Goal: Information Seeking & Learning: Learn about a topic

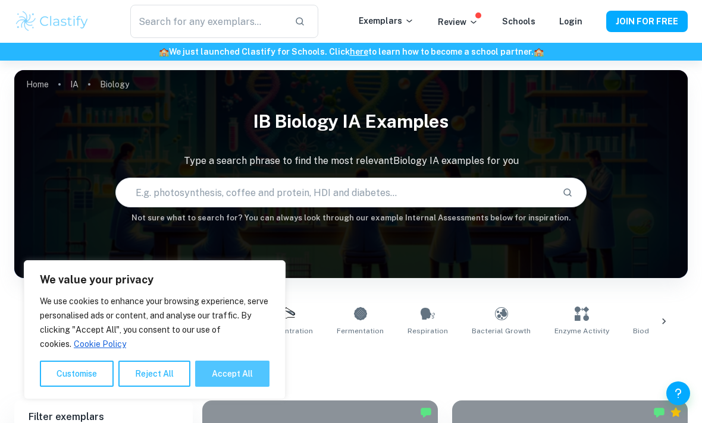
click at [215, 378] on button "Accept All" at bounding box center [232, 374] width 74 height 26
checkbox input "true"
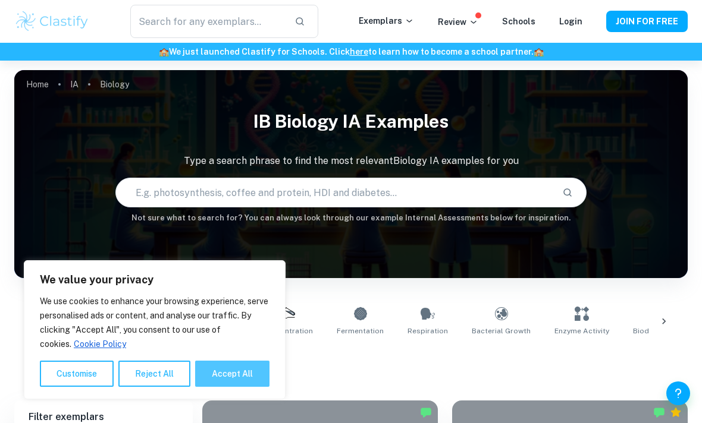
checkbox input "true"
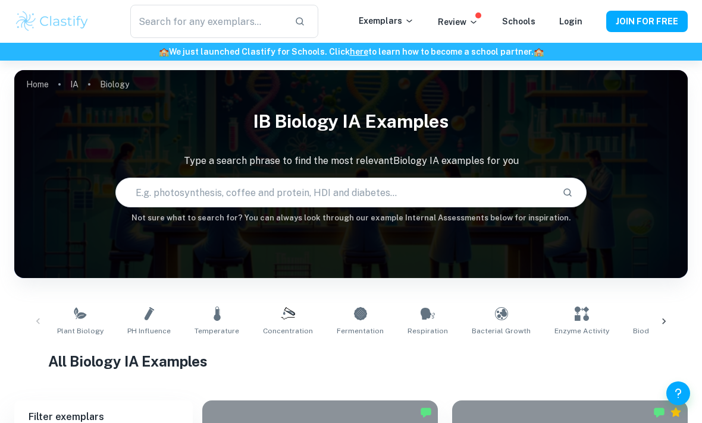
click at [251, 189] on input "text" at bounding box center [334, 192] width 437 height 33
click at [223, 193] on input "text" at bounding box center [334, 192] width 437 height 33
type input "milk"
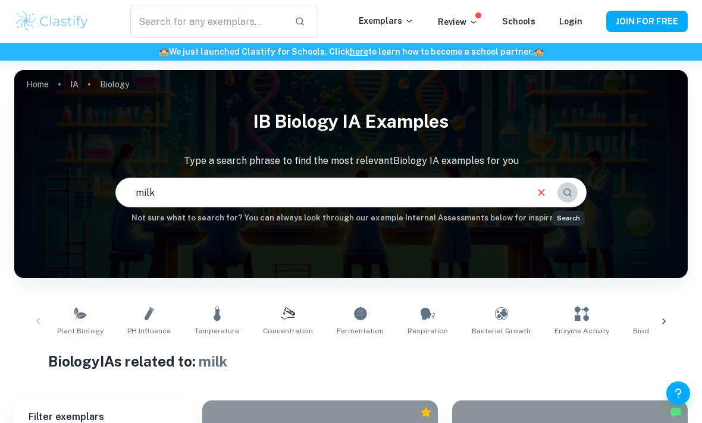
click at [566, 197] on icon "Search" at bounding box center [567, 192] width 11 height 11
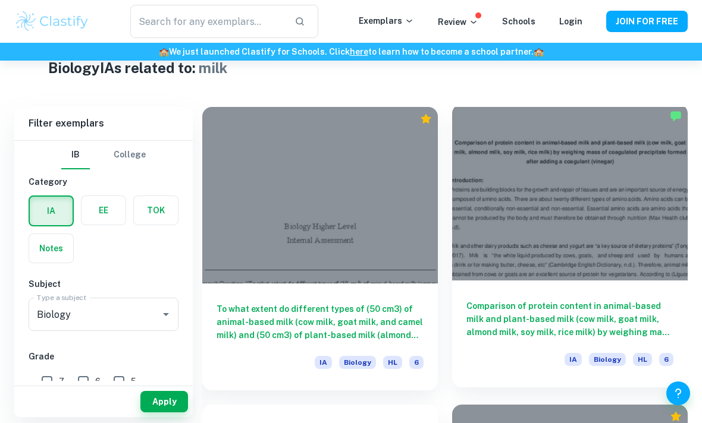
scroll to position [309, 0]
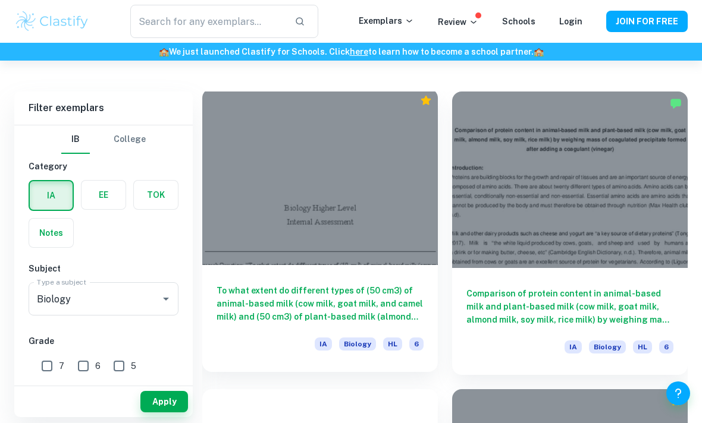
click at [305, 310] on h6 "To what extent do different types of (50 cm3) of animal-based milk (cow milk, g…" at bounding box center [320, 303] width 207 height 39
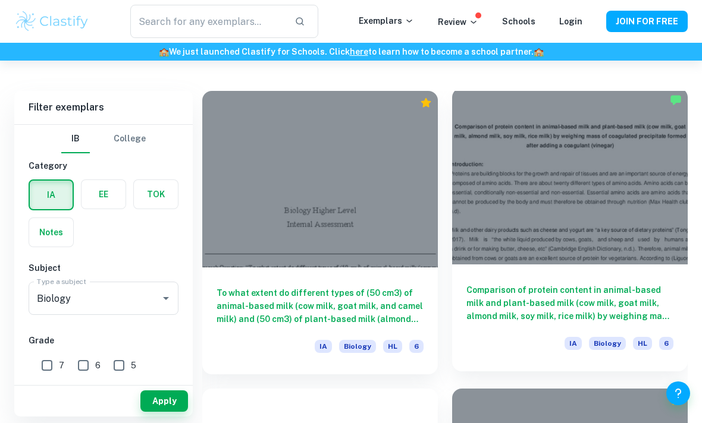
scroll to position [309, 0]
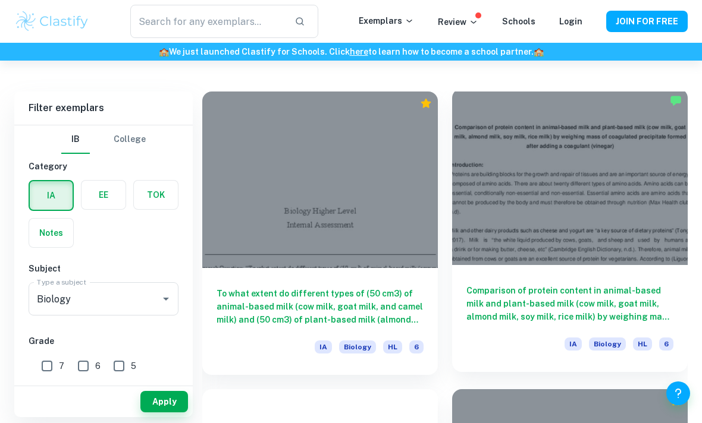
click at [535, 285] on h6 "Comparison of protein content in animal-based milk and plant-based milk (cow mi…" at bounding box center [569, 303] width 207 height 39
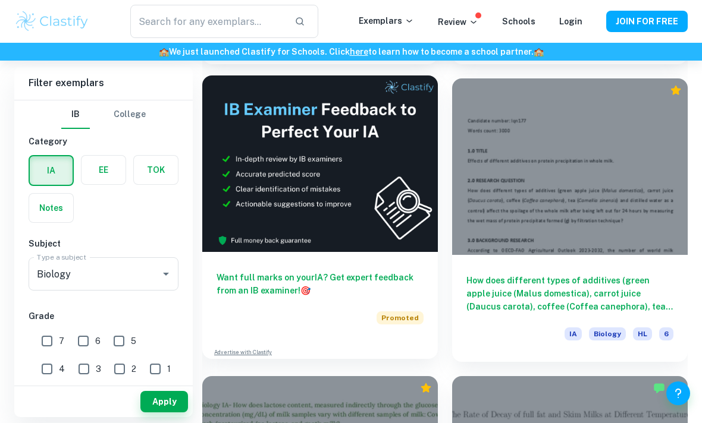
scroll to position [641, 0]
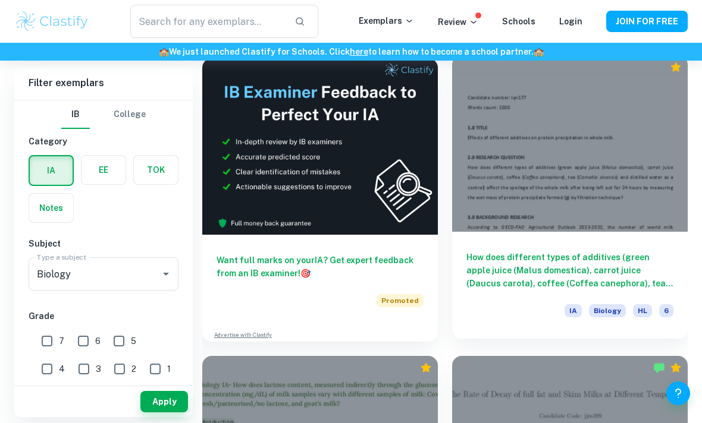
click at [552, 271] on h6 "How does different types of additives (green apple juice (Malus domestica), car…" at bounding box center [569, 270] width 207 height 39
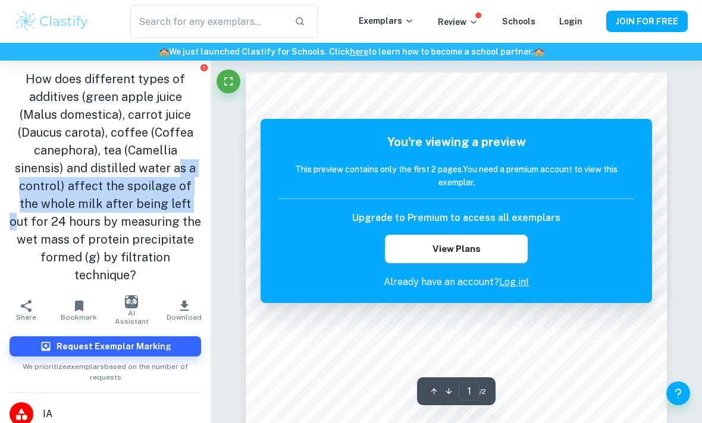
drag, startPoint x: 103, startPoint y: 158, endPoint x: 103, endPoint y: 194, distance: 36.3
click at [103, 194] on h1 "How does different types of additives (green apple juice (Malus domestica), car…" at bounding box center [106, 177] width 192 height 214
click at [92, 187] on h1 "How does different types of additives (green apple juice (Malus domestica), car…" at bounding box center [106, 177] width 192 height 214
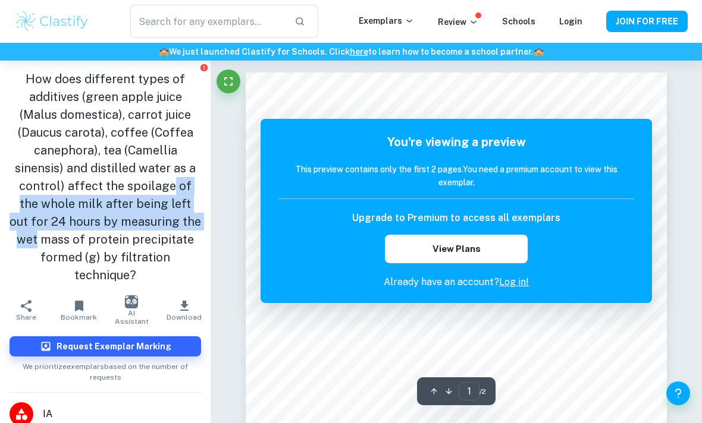
drag, startPoint x: 92, startPoint y: 187, endPoint x: 104, endPoint y: 223, distance: 38.4
click at [104, 223] on h1 "How does different types of additives (green apple juice (Malus domestica), car…" at bounding box center [106, 177] width 192 height 214
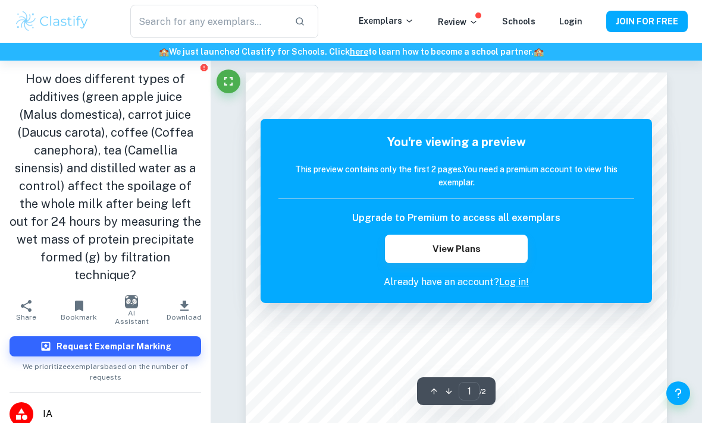
click at [65, 219] on h1 "How does different types of additives (green apple juice (Malus domestica), car…" at bounding box center [106, 177] width 192 height 214
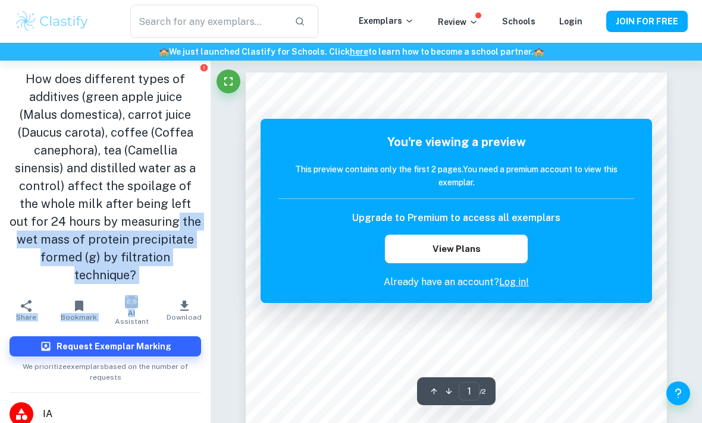
drag, startPoint x: 65, startPoint y: 219, endPoint x: 143, endPoint y: 277, distance: 97.0
click at [143, 277] on aside "How does different types of additives (green apple juice (Malus domestica), car…" at bounding box center [105, 242] width 211 height 363
click at [136, 257] on h1 "How does different types of additives (green apple juice (Malus domestica), car…" at bounding box center [106, 177] width 192 height 214
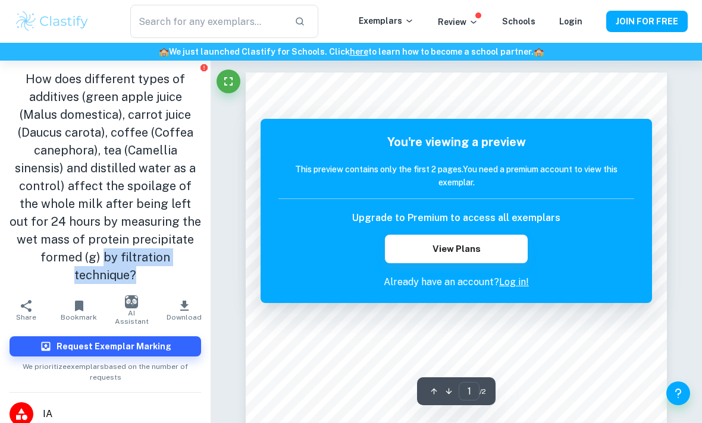
drag, startPoint x: 146, startPoint y: 257, endPoint x: 136, endPoint y: 239, distance: 20.8
click at [136, 239] on h1 "How does different types of additives (green apple juice (Malus domestica), car…" at bounding box center [106, 177] width 192 height 214
click at [129, 230] on h1 "How does different types of additives (green apple juice (Malus domestica), car…" at bounding box center [106, 177] width 192 height 214
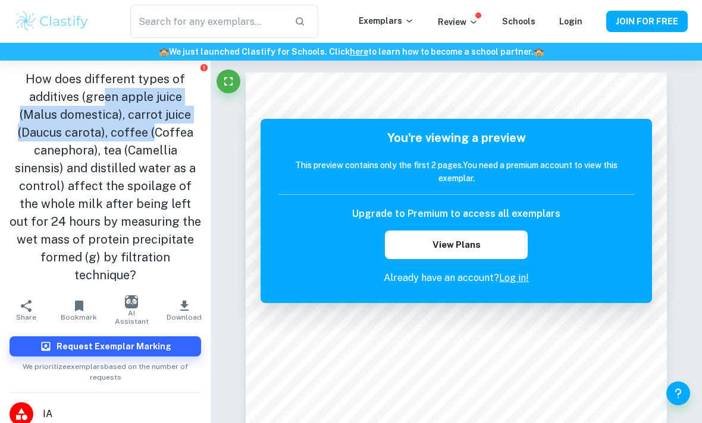
drag, startPoint x: 83, startPoint y: 92, endPoint x: 96, endPoint y: 134, distance: 44.8
click at [95, 135] on h1 "How does different types of additives (green apple juice (Malus domestica), car…" at bounding box center [106, 177] width 192 height 214
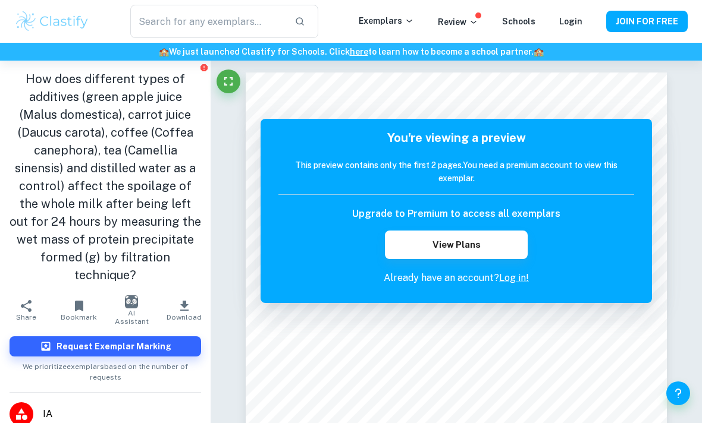
click at [69, 103] on h1 "How does different types of additives (green apple juice (Malus domestica), car…" at bounding box center [106, 177] width 192 height 214
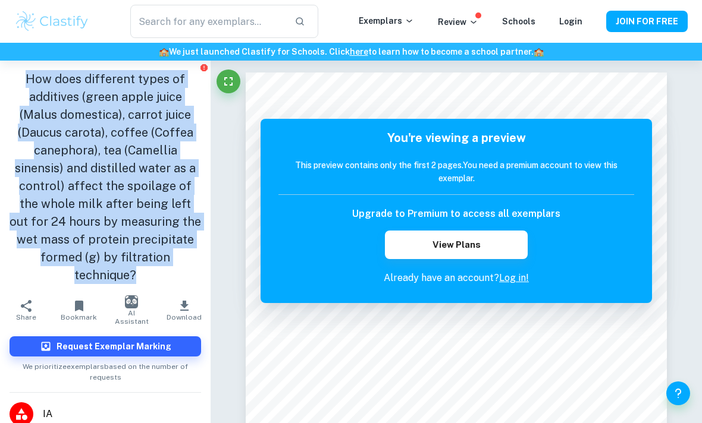
click at [69, 103] on h1 "How does different types of additives (green apple juice (Malus domestica), car…" at bounding box center [106, 177] width 192 height 214
click at [86, 127] on h1 "How does different types of additives (green apple juice (Malus domestica), car…" at bounding box center [106, 177] width 192 height 214
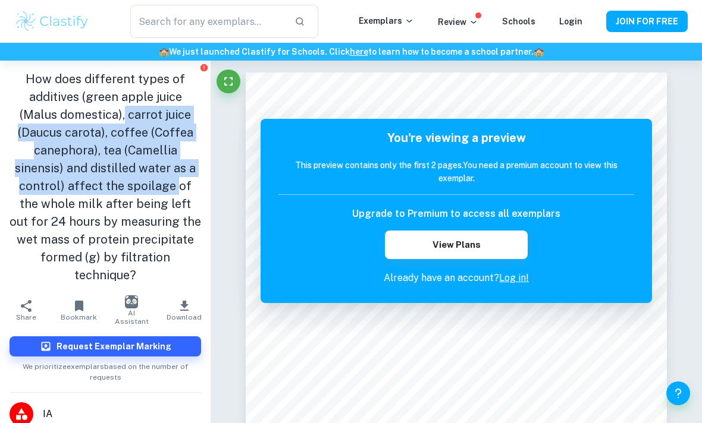
drag, startPoint x: 90, startPoint y: 164, endPoint x: 96, endPoint y: 192, distance: 29.2
click at [96, 193] on h1 "How does different types of additives (green apple juice (Malus domestica), car…" at bounding box center [106, 177] width 192 height 214
click at [83, 137] on h1 "How does different types of additives (green apple juice (Malus domestica), car…" at bounding box center [106, 177] width 192 height 214
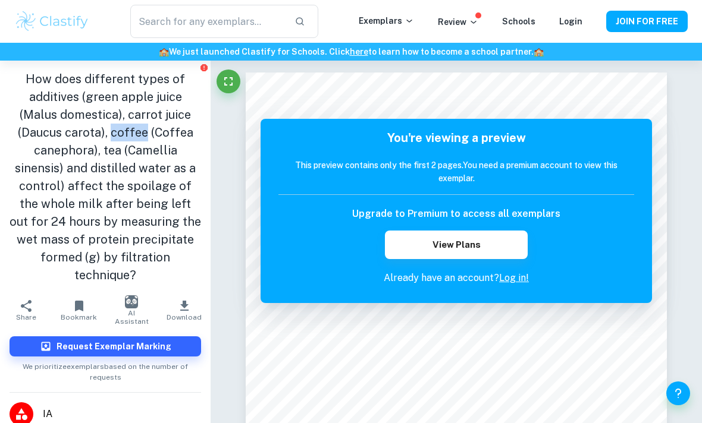
click at [83, 137] on h1 "How does different types of additives (green apple juice (Malus domestica), car…" at bounding box center [106, 177] width 192 height 214
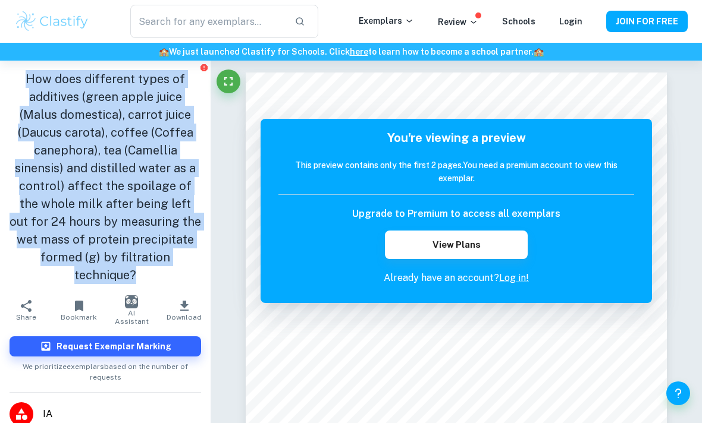
click at [83, 137] on h1 "How does different types of additives (green apple juice (Malus domestica), car…" at bounding box center [106, 177] width 192 height 214
click at [73, 135] on h1 "How does different types of additives (green apple juice (Malus domestica), car…" at bounding box center [106, 177] width 192 height 214
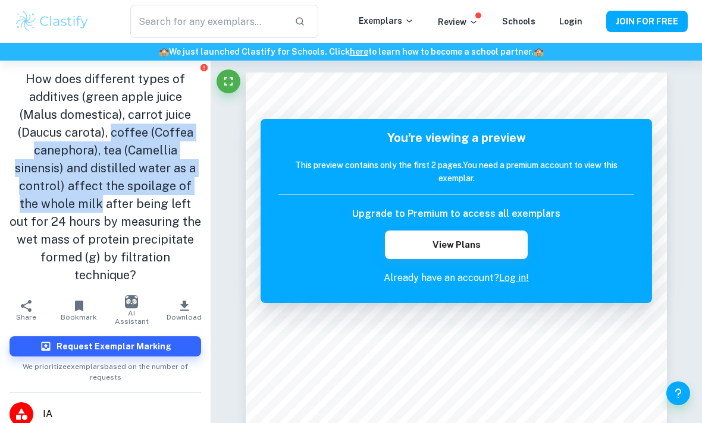
drag, startPoint x: 73, startPoint y: 135, endPoint x: 165, endPoint y: 183, distance: 103.2
click at [165, 183] on h1 "How does different types of additives (green apple juice (Malus domestica), car…" at bounding box center [106, 177] width 192 height 214
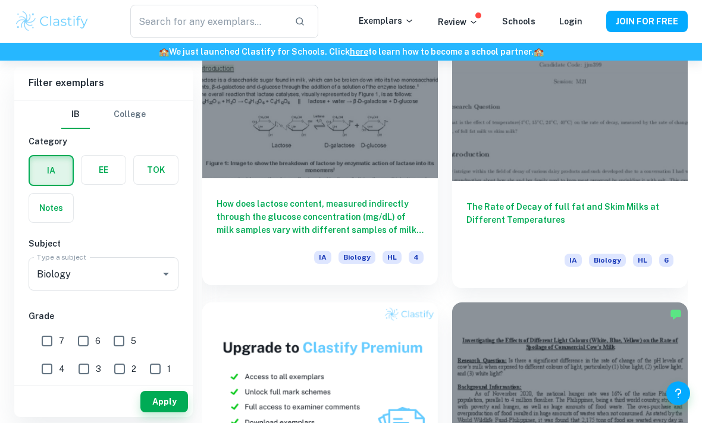
scroll to position [992, 0]
click at [349, 215] on h6 "How does lactose content, measured indirectly through the glucose concentration…" at bounding box center [320, 217] width 207 height 39
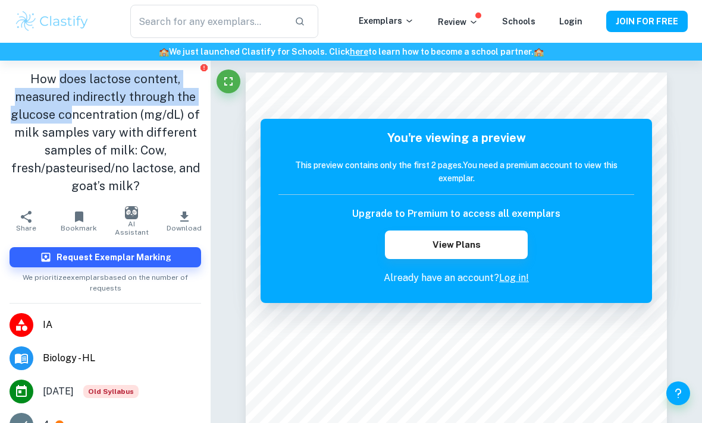
drag, startPoint x: 63, startPoint y: 80, endPoint x: 72, endPoint y: 110, distance: 31.0
click at [72, 110] on h1 "How does lactose content, measured indirectly through the glucose concentration…" at bounding box center [106, 132] width 192 height 125
click at [70, 98] on h1 "How does lactose content, measured indirectly through the glucose concentration…" at bounding box center [106, 132] width 192 height 125
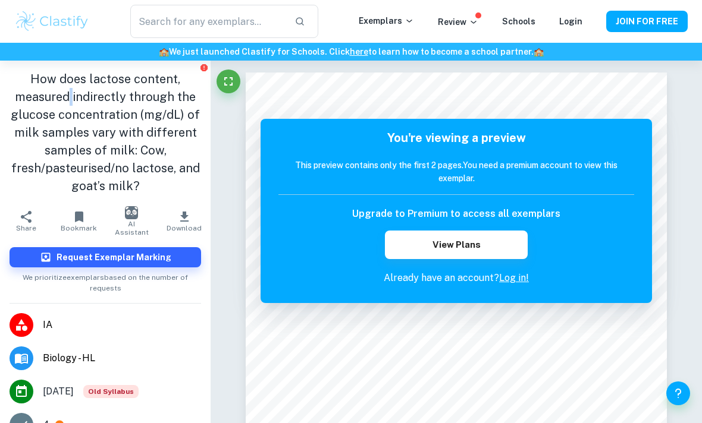
click at [70, 98] on h1 "How does lactose content, measured indirectly through the glucose concentration…" at bounding box center [106, 132] width 192 height 125
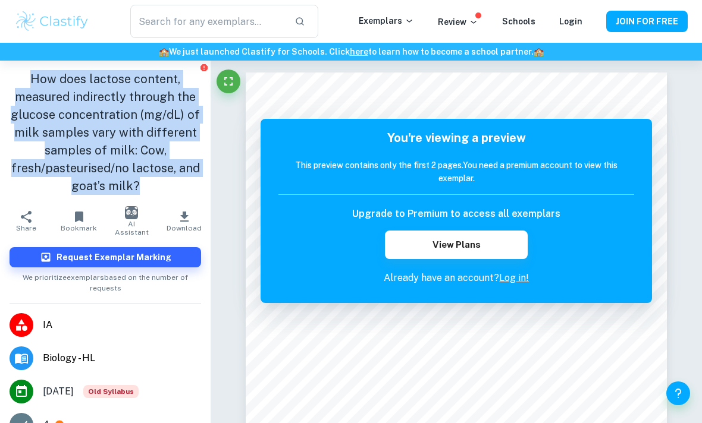
click at [70, 98] on h1 "How does lactose content, measured indirectly through the glucose concentration…" at bounding box center [106, 132] width 192 height 125
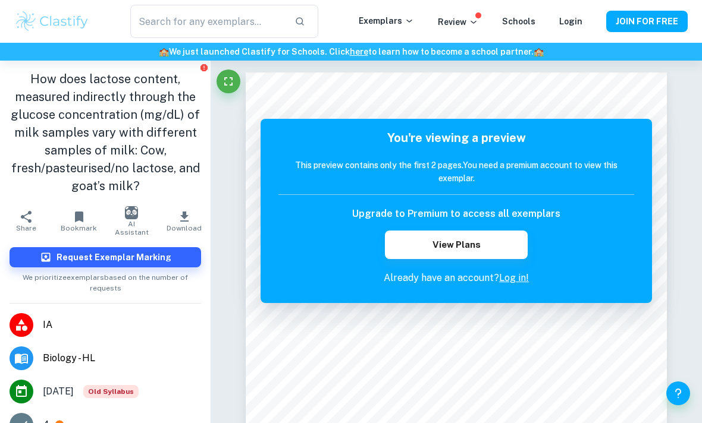
click at [66, 98] on h1 "How does lactose content, measured indirectly through the glucose concentration…" at bounding box center [106, 132] width 192 height 125
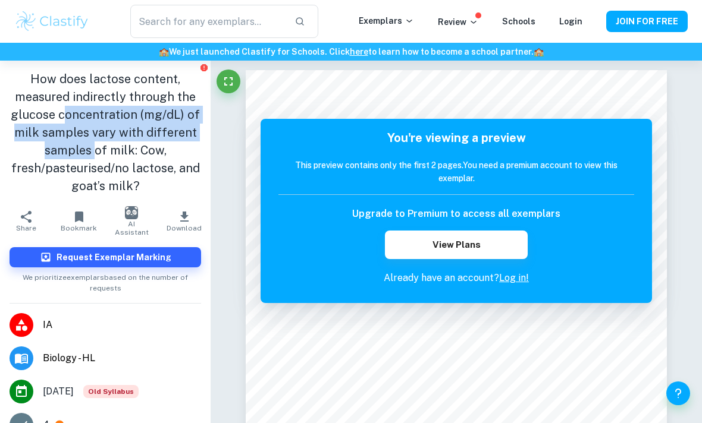
drag, startPoint x: 64, startPoint y: 117, endPoint x: 98, endPoint y: 163, distance: 57.0
click at [98, 162] on h1 "How does lactose content, measured indirectly through the glucose concentration…" at bounding box center [106, 132] width 192 height 125
click at [95, 152] on h1 "How does lactose content, measured indirectly through the glucose concentration…" at bounding box center [106, 132] width 192 height 125
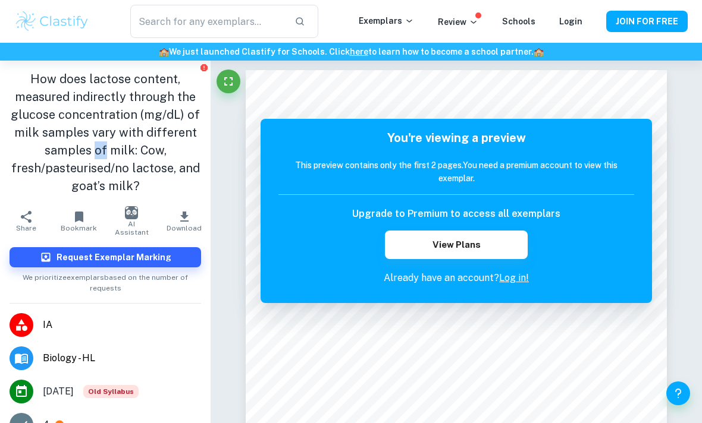
click at [95, 152] on h1 "How does lactose content, measured indirectly through the glucose concentration…" at bounding box center [106, 132] width 192 height 125
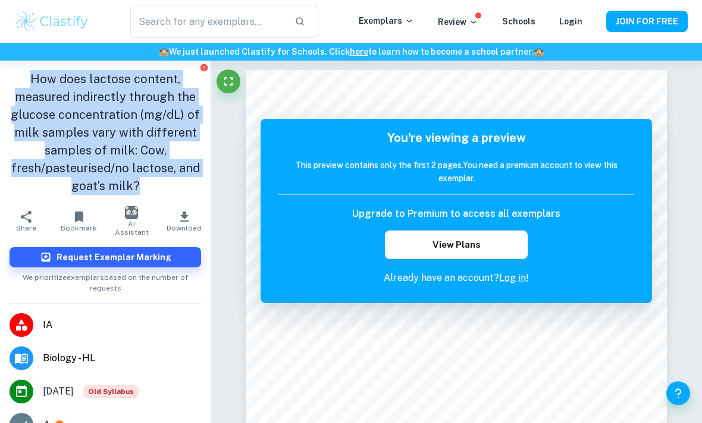
click at [95, 152] on h1 "How does lactose content, measured indirectly through the glucose concentration…" at bounding box center [106, 132] width 192 height 125
click at [89, 136] on h1 "How does lactose content, measured indirectly through the glucose concentration…" at bounding box center [106, 132] width 192 height 125
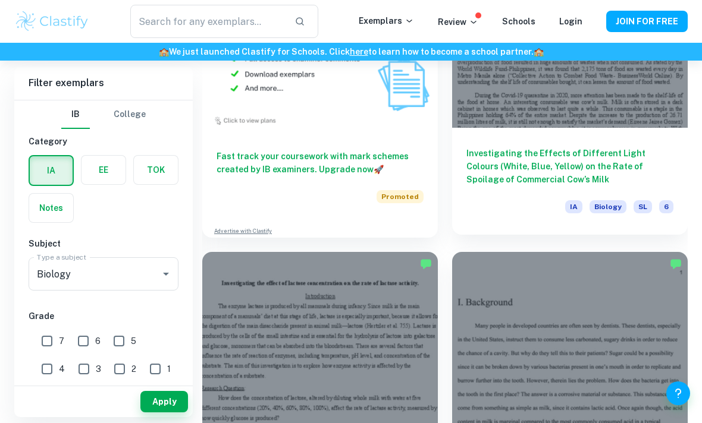
scroll to position [1472, 0]
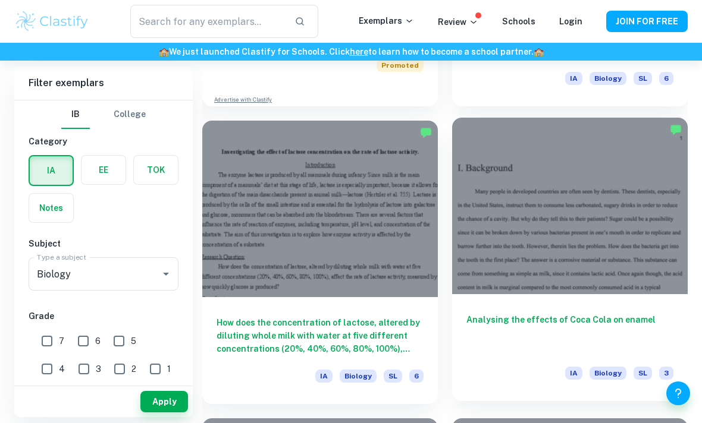
click at [522, 311] on div "Analysing the effects of Coca Cola on enamel IA Biology SL 3" at bounding box center [570, 347] width 236 height 107
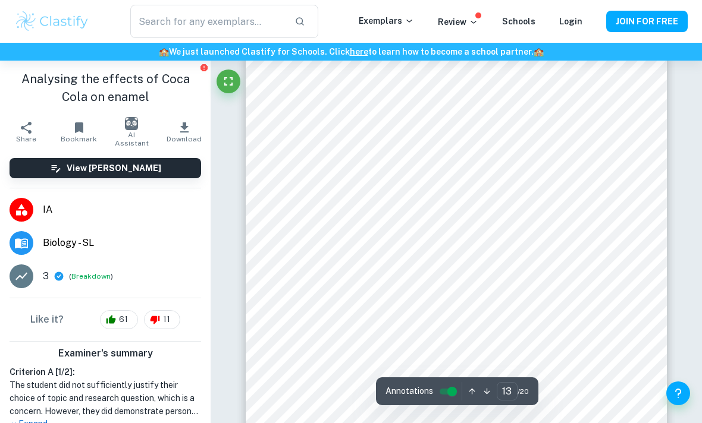
scroll to position [6840, 0]
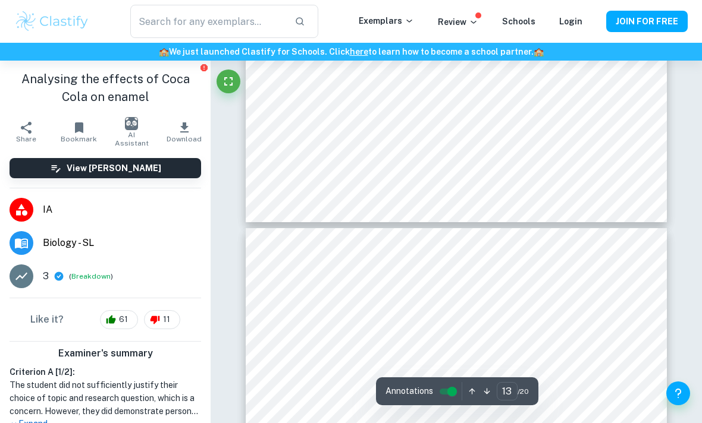
type input "12"
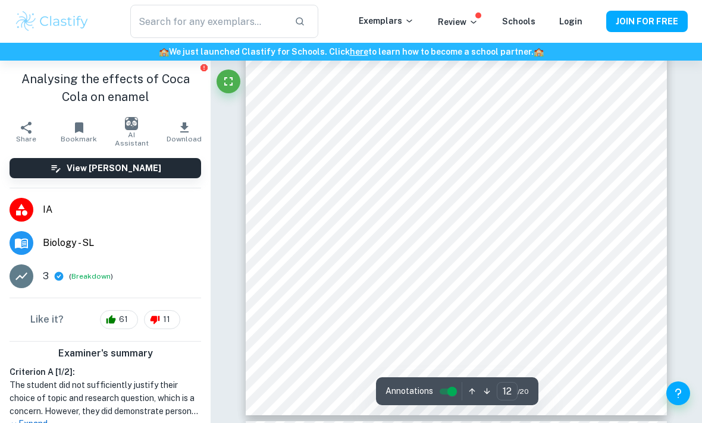
scroll to position [6467, 0]
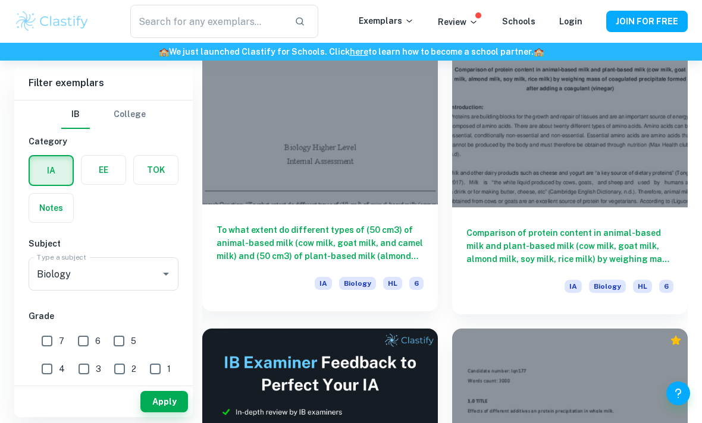
scroll to position [399, 0]
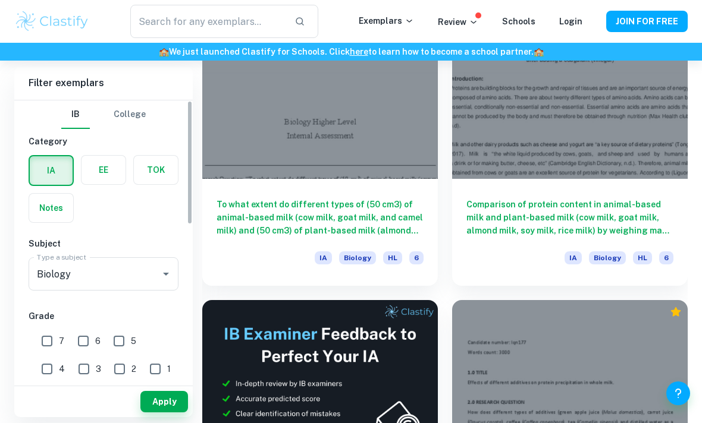
click at [46, 337] on input "7" at bounding box center [47, 342] width 24 height 24
checkbox input "true"
click at [83, 338] on input "6" at bounding box center [83, 342] width 24 height 24
checkbox input "true"
click at [133, 342] on span "5" at bounding box center [133, 341] width 5 height 13
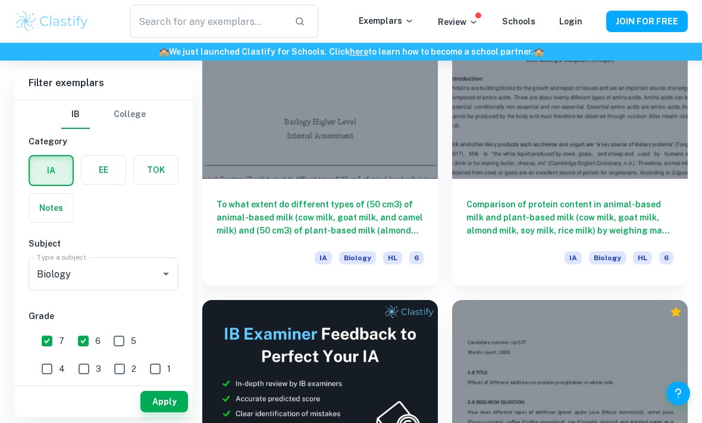
click at [131, 342] on input "5" at bounding box center [119, 342] width 24 height 24
checkbox input "true"
click at [171, 397] on button "Apply" at bounding box center [164, 401] width 48 height 21
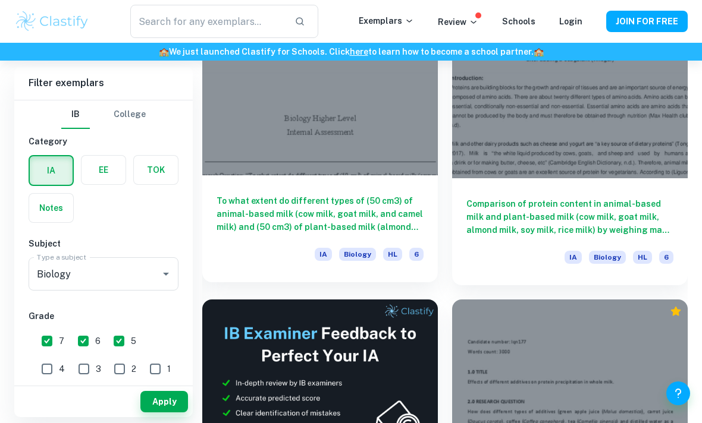
scroll to position [400, 0]
click at [346, 207] on h6 "To what extent do different types of (50 cm3) of animal-based milk (cow milk, g…" at bounding box center [320, 213] width 207 height 39
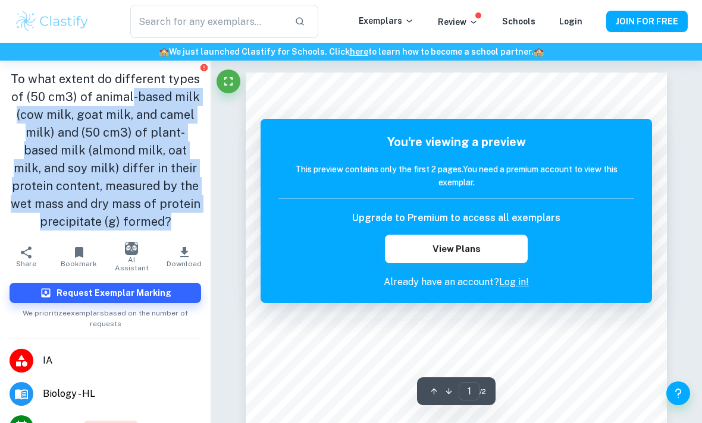
drag, startPoint x: 134, startPoint y: 101, endPoint x: 137, endPoint y: 241, distance: 140.4
click at [136, 244] on aside "To what extent do different types of (50 cm3) of animal-based milk (cow milk, g…" at bounding box center [105, 242] width 211 height 363
click at [169, 159] on h1 "To what extent do different types of (50 cm3) of animal-based milk (cow milk, g…" at bounding box center [106, 150] width 192 height 161
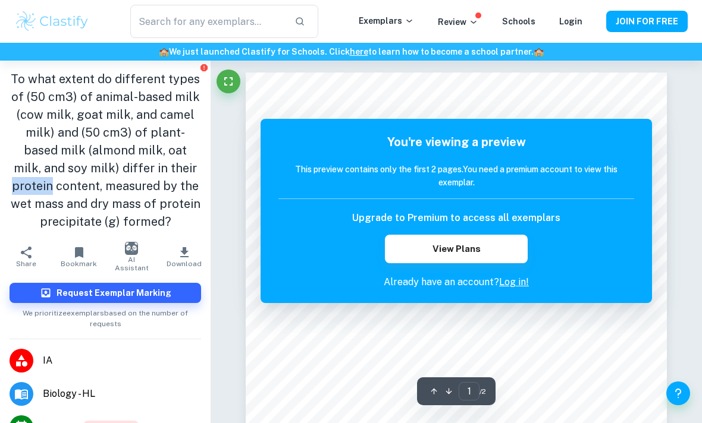
click at [169, 159] on h1 "To what extent do different types of (50 cm3) of animal-based milk (cow milk, g…" at bounding box center [106, 150] width 192 height 161
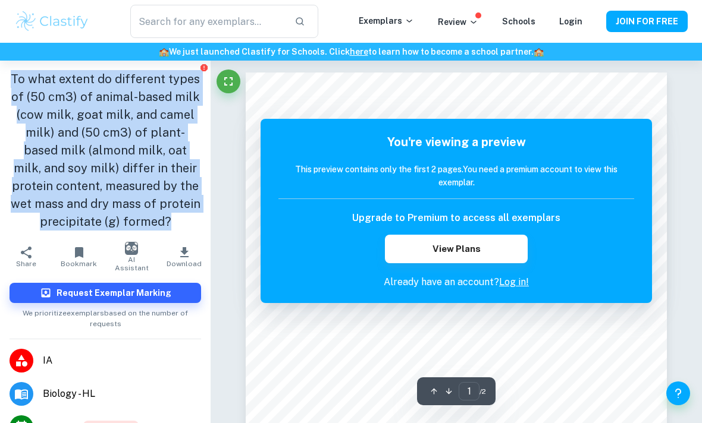
click at [169, 159] on h1 "To what extent do different types of (50 cm3) of animal-based milk (cow milk, g…" at bounding box center [106, 150] width 192 height 161
click at [178, 152] on h1 "To what extent do different types of (50 cm3) of animal-based milk (cow milk, g…" at bounding box center [106, 150] width 192 height 161
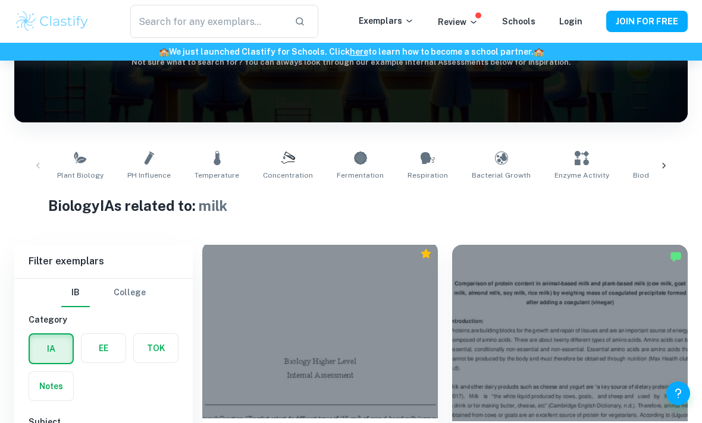
scroll to position [346, 0]
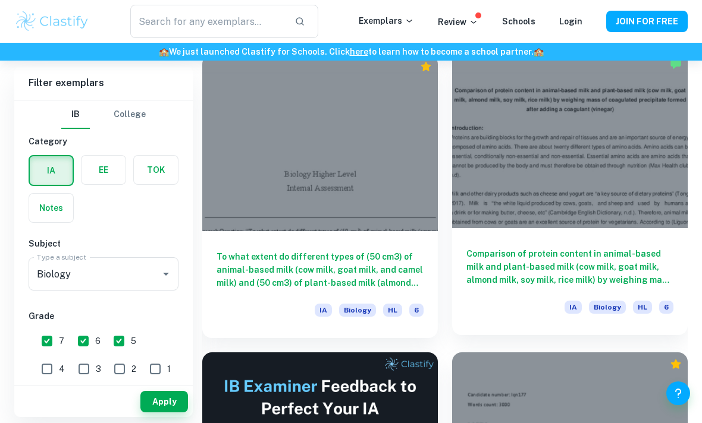
click at [571, 266] on h6 "Comparison of protein content in animal-based milk and plant-based milk (cow mi…" at bounding box center [569, 266] width 207 height 39
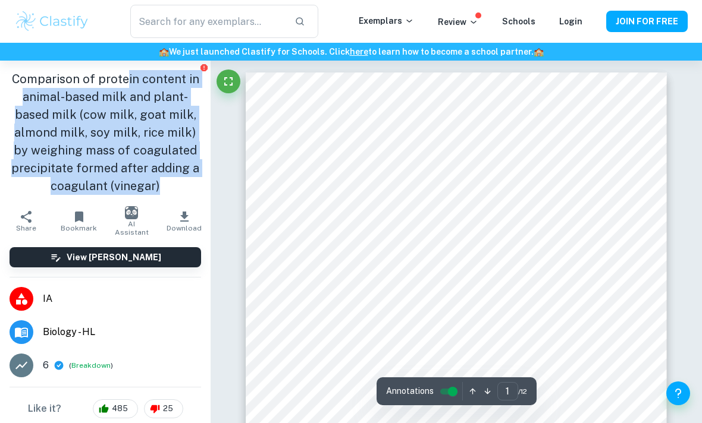
drag, startPoint x: 126, startPoint y: 83, endPoint x: 161, endPoint y: 189, distance: 111.4
click at [160, 190] on h1 "Comparison of protein content in animal-based milk and plant-based milk (cow mi…" at bounding box center [106, 132] width 192 height 125
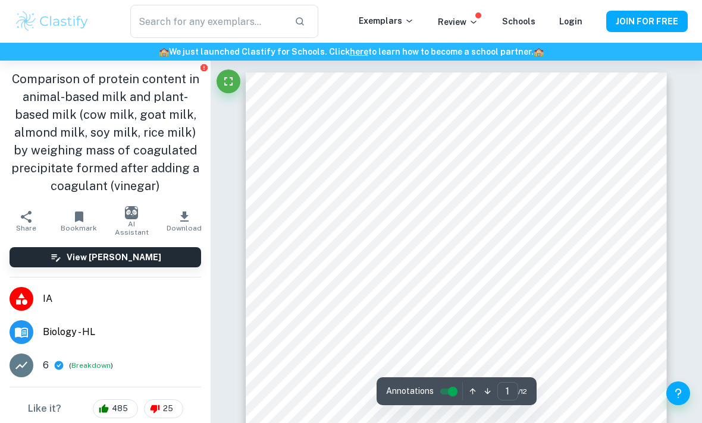
click at [167, 164] on h1 "Comparison of protein content in animal-based milk and plant-based milk (cow mi…" at bounding box center [106, 132] width 192 height 125
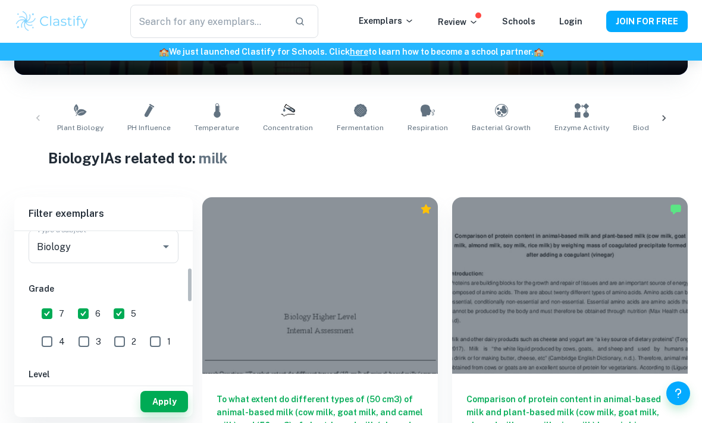
scroll to position [162, 0]
click at [117, 313] on input "5" at bounding box center [119, 311] width 24 height 24
checkbox input "false"
click at [84, 313] on input "6" at bounding box center [83, 311] width 24 height 24
checkbox input "false"
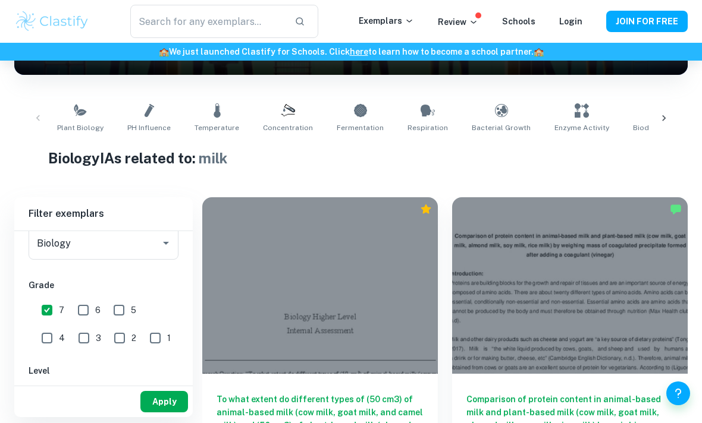
click at [163, 407] on button "Apply" at bounding box center [164, 401] width 48 height 21
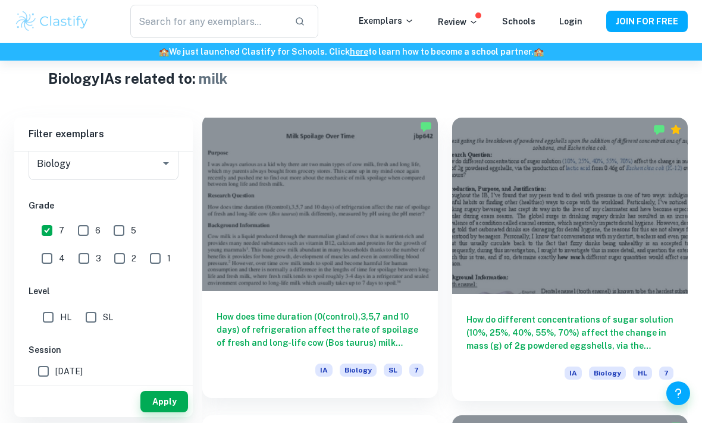
scroll to position [282, 0]
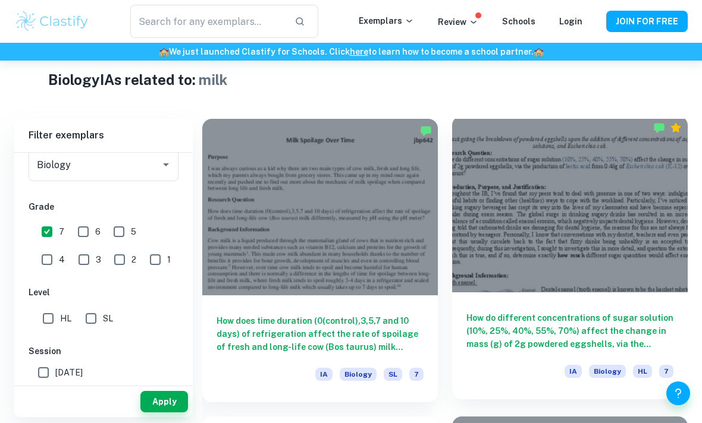
click at [567, 330] on h6 "How do different concentrations of sugar solution (10%, 25%, 40%, 55%, 70%) aff…" at bounding box center [569, 331] width 207 height 39
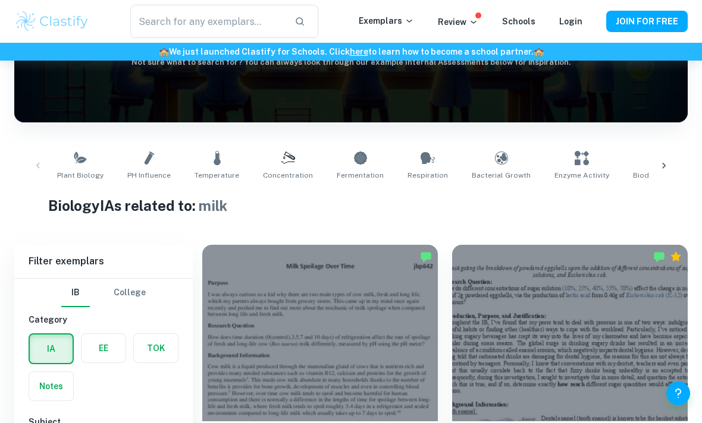
scroll to position [336, 0]
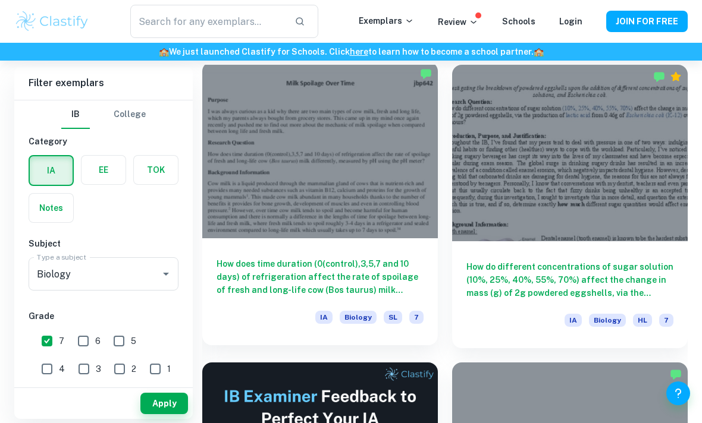
click at [327, 217] on div at bounding box center [320, 150] width 236 height 177
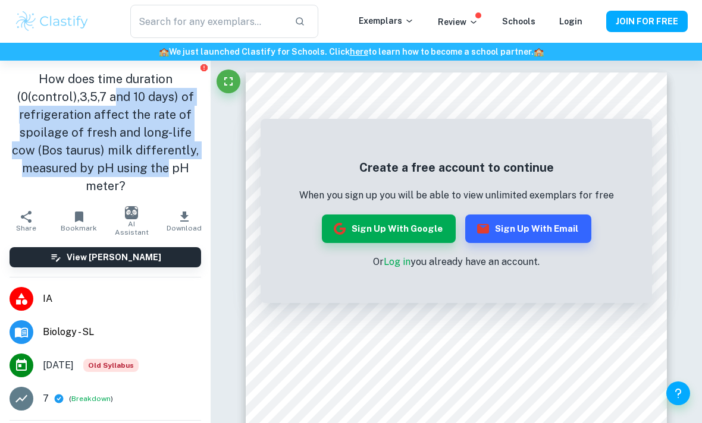
drag, startPoint x: 114, startPoint y: 88, endPoint x: 167, endPoint y: 184, distance: 109.4
click at [167, 174] on h1 "How does time duration (0(control),3,5,7 and 10 days) of refrigeration affect t…" at bounding box center [106, 132] width 192 height 125
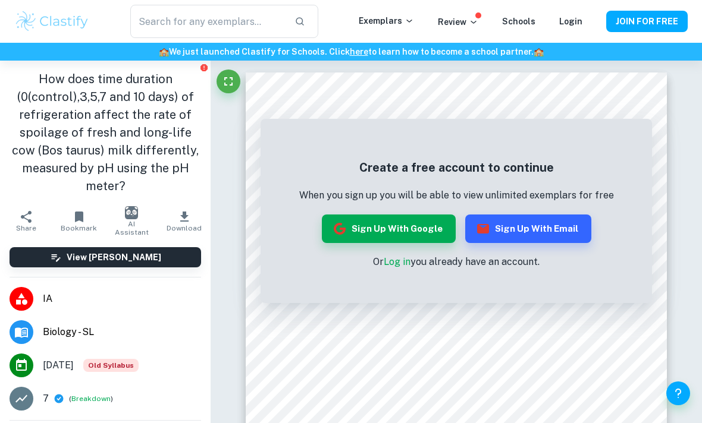
click at [173, 174] on h1 "How does time duration (0(control),3,5,7 and 10 days) of refrigeration affect t…" at bounding box center [106, 132] width 192 height 125
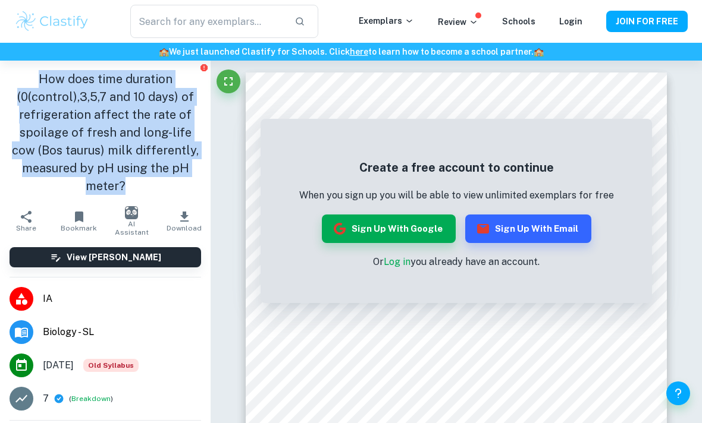
click at [173, 174] on h1 "How does time duration (0(control),3,5,7 and 10 days) of refrigeration affect t…" at bounding box center [106, 132] width 192 height 125
click at [173, 143] on h1 "How does time duration (0(control),3,5,7 and 10 days) of refrigeration affect t…" at bounding box center [106, 132] width 192 height 125
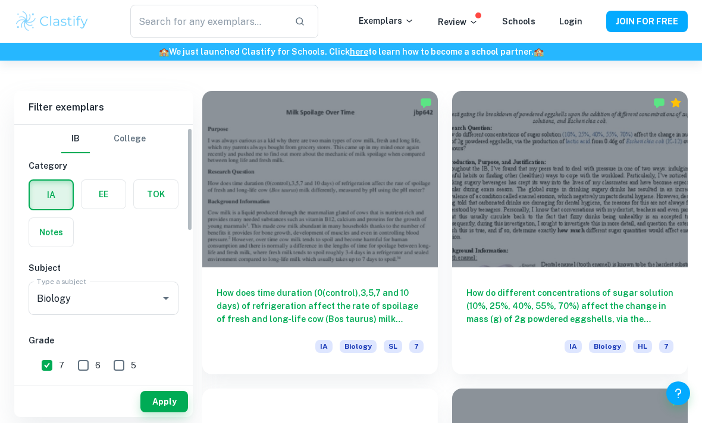
scroll to position [8, 0]
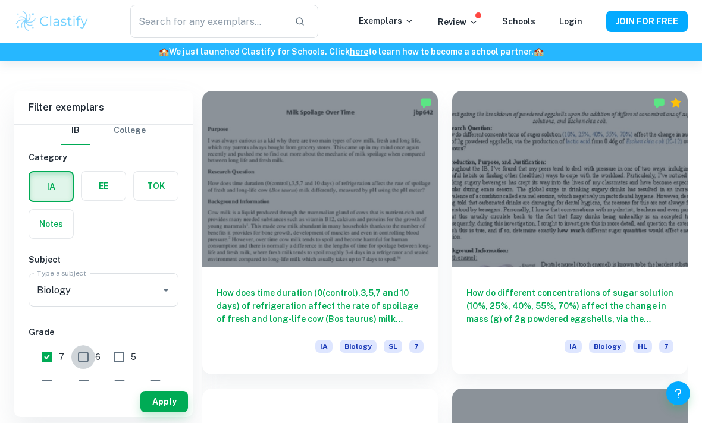
click at [76, 357] on input "6" at bounding box center [83, 358] width 24 height 24
checkbox input "true"
click at [112, 357] on input "5" at bounding box center [119, 358] width 24 height 24
checkbox input "true"
click at [168, 401] on button "Apply" at bounding box center [164, 401] width 48 height 21
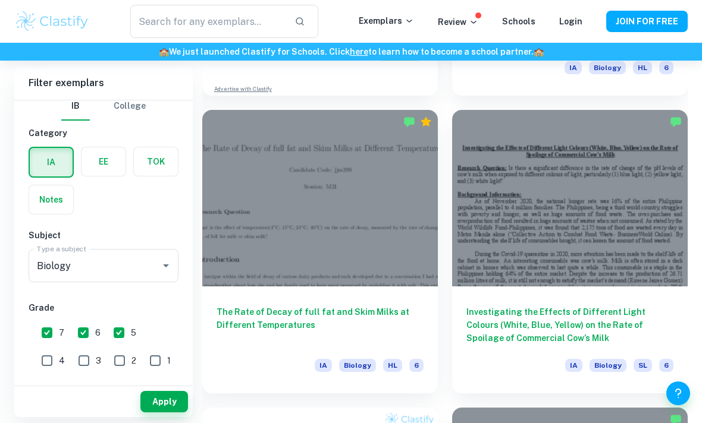
scroll to position [892, 0]
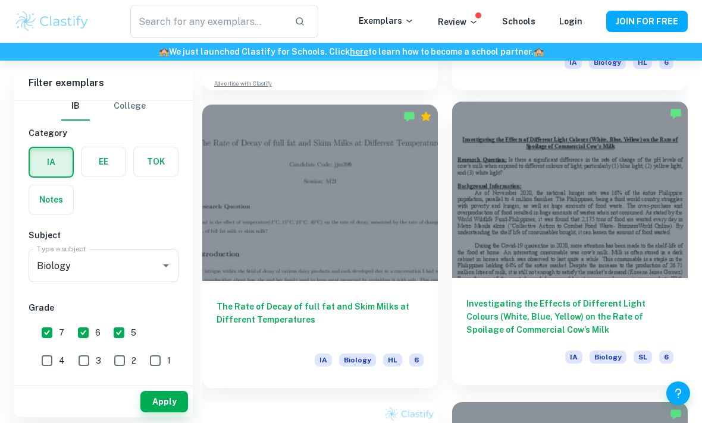
click at [528, 311] on h6 "Investigating the Effects of Different Light Colours (White, Blue, Yellow) on t…" at bounding box center [569, 316] width 207 height 39
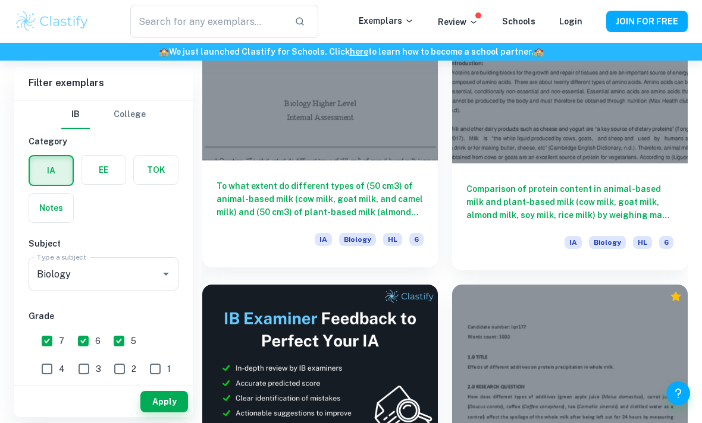
scroll to position [423, 0]
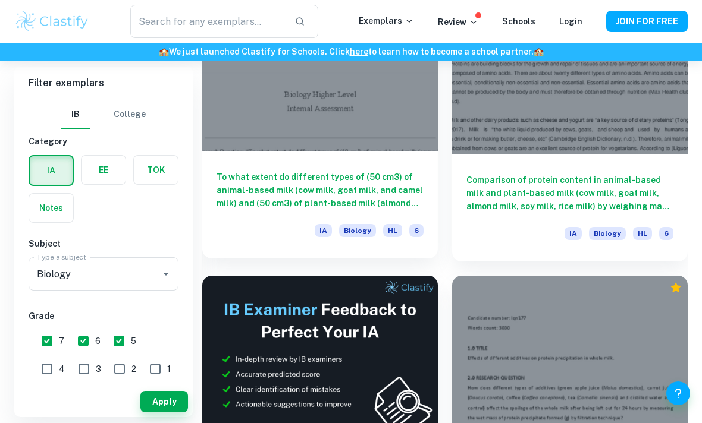
click at [300, 191] on h6 "To what extent do different types of (50 cm3) of animal-based milk (cow milk, g…" at bounding box center [320, 190] width 207 height 39
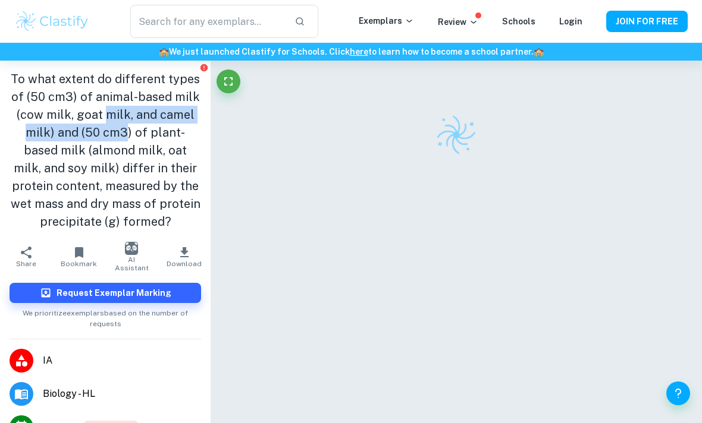
drag, startPoint x: 106, startPoint y: 105, endPoint x: 127, endPoint y: 178, distance: 75.5
click at [127, 178] on h1 "To what extent do different types of (50 cm3) of animal-based milk (cow milk, g…" at bounding box center [106, 150] width 192 height 161
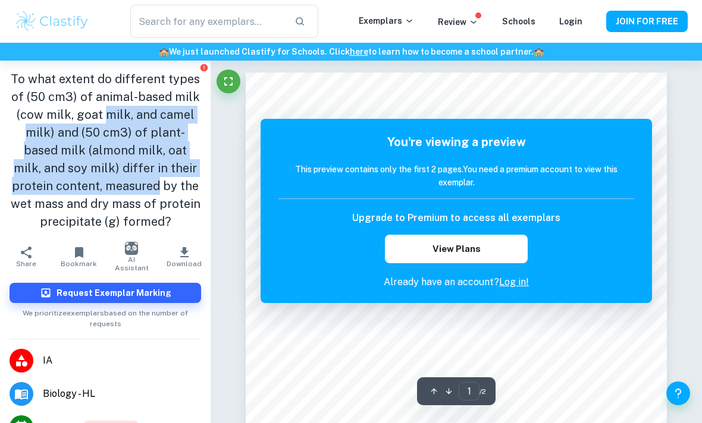
click at [101, 148] on h1 "To what extent do different types of (50 cm3) of animal-based milk (cow milk, g…" at bounding box center [106, 150] width 192 height 161
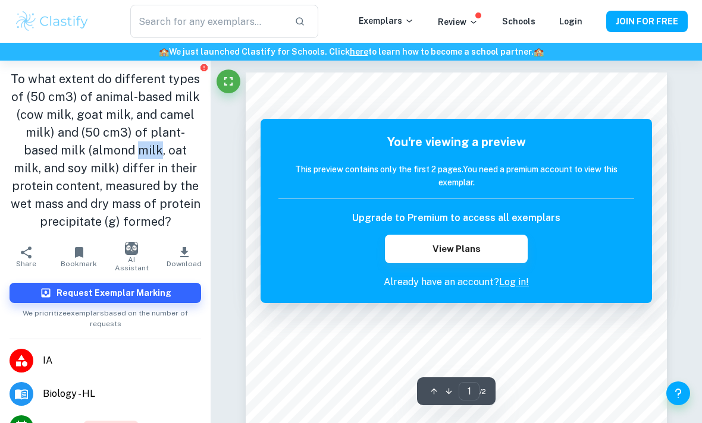
click at [101, 148] on h1 "To what extent do different types of (50 cm3) of animal-based milk (cow milk, g…" at bounding box center [106, 150] width 192 height 161
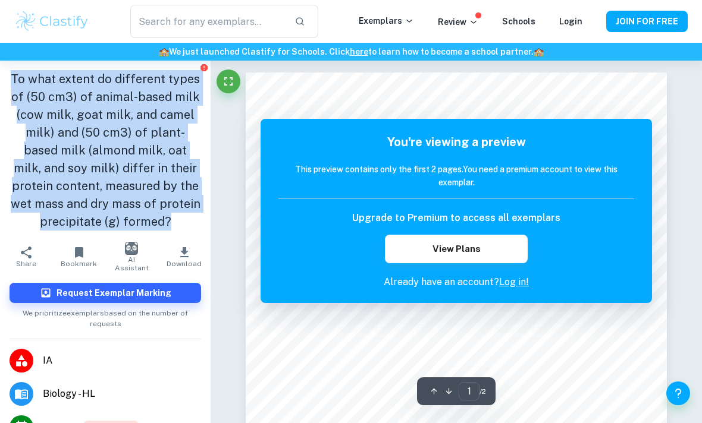
click at [101, 148] on h1 "To what extent do different types of (50 cm3) of animal-based milk (cow milk, g…" at bounding box center [106, 150] width 192 height 161
click at [90, 128] on h1 "To what extent do different types of (50 cm3) of animal-based milk (cow milk, g…" at bounding box center [106, 150] width 192 height 161
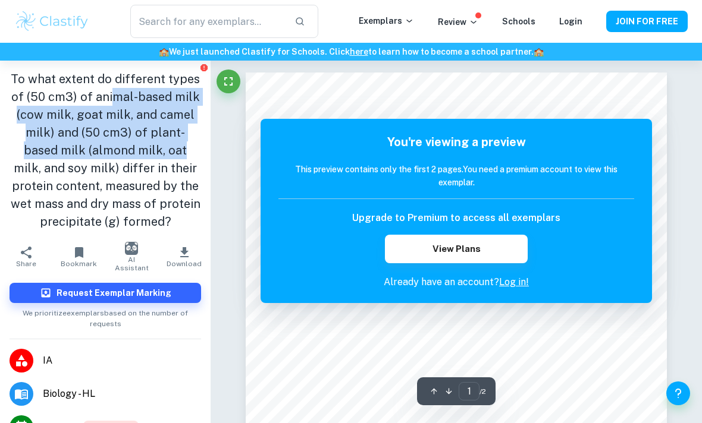
drag, startPoint x: 117, startPoint y: 95, endPoint x: 139, endPoint y: 155, distance: 64.5
click at [139, 155] on h1 "To what extent do different types of (50 cm3) of animal-based milk (cow milk, g…" at bounding box center [106, 150] width 192 height 161
click at [117, 118] on h1 "To what extent do different types of (50 cm3) of animal-based milk (cow milk, g…" at bounding box center [106, 150] width 192 height 161
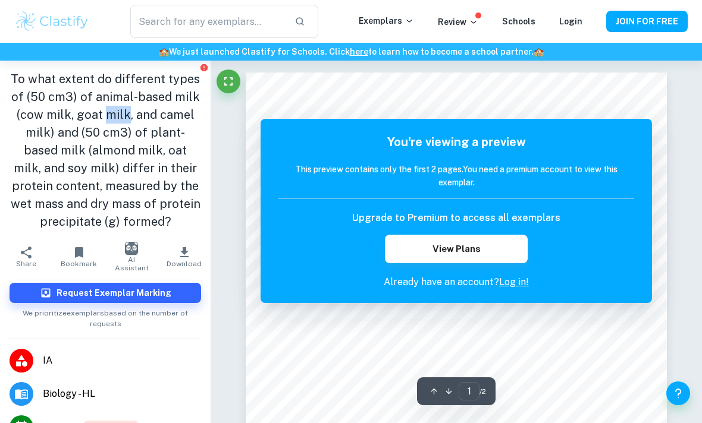
click at [117, 118] on h1 "To what extent do different types of (50 cm3) of animal-based milk (cow milk, g…" at bounding box center [106, 150] width 192 height 161
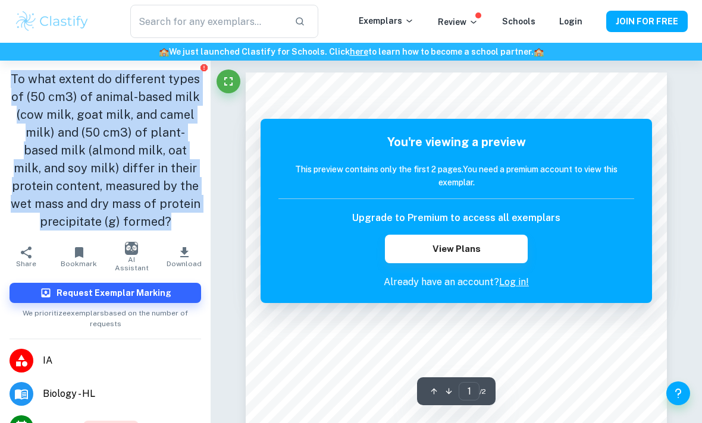
click at [117, 118] on h1 "To what extent do different types of (50 cm3) of animal-based milk (cow milk, g…" at bounding box center [106, 150] width 192 height 161
click at [108, 105] on h1 "To what extent do different types of (50 cm3) of animal-based milk (cow milk, g…" at bounding box center [106, 150] width 192 height 161
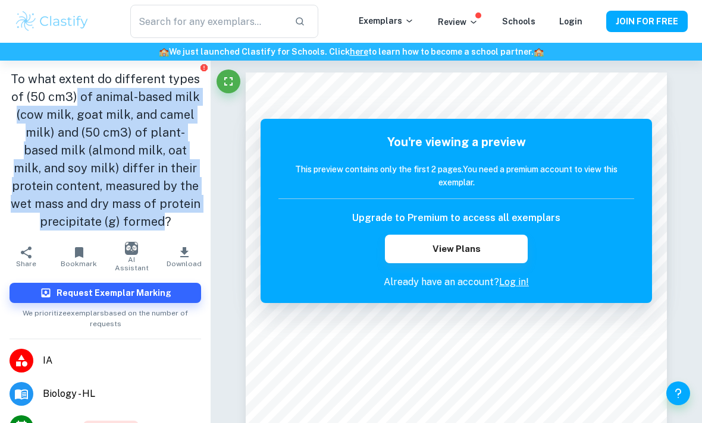
drag, startPoint x: 77, startPoint y: 89, endPoint x: 161, endPoint y: 221, distance: 156.2
click at [161, 221] on h1 "To what extent do different types of (50 cm3) of animal-based milk (cow milk, g…" at bounding box center [106, 150] width 192 height 161
click at [117, 195] on h1 "To what extent do different types of (50 cm3) of animal-based milk (cow milk, g…" at bounding box center [106, 150] width 192 height 161
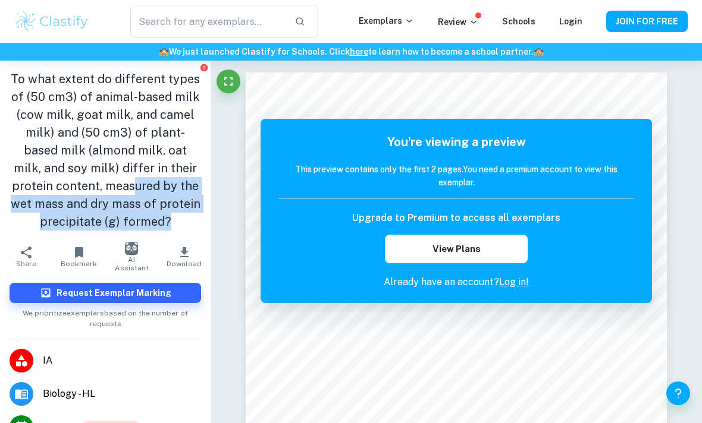
drag, startPoint x: 99, startPoint y: 183, endPoint x: 181, endPoint y: 228, distance: 93.4
click at [181, 228] on h1 "To what extent do different types of (50 cm3) of animal-based milk (cow milk, g…" at bounding box center [106, 150] width 192 height 161
